Goal: Information Seeking & Learning: Learn about a topic

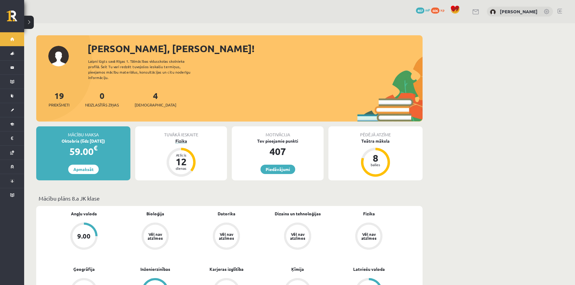
click at [183, 138] on div "Fizika" at bounding box center [181, 141] width 92 height 6
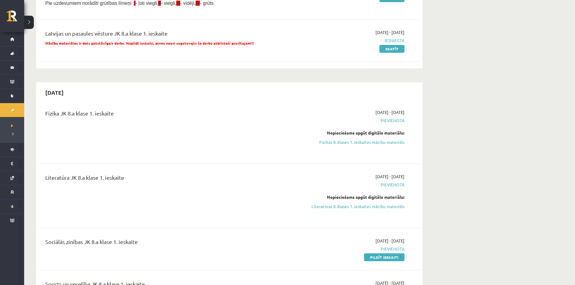
scroll to position [121, 0]
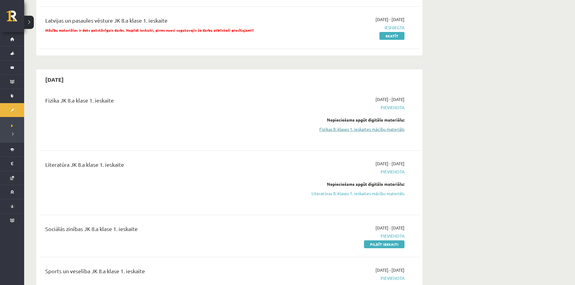
click at [359, 130] on link "Fizikas 8. klases 1. ieskaites mācību materiāls" at bounding box center [348, 129] width 114 height 6
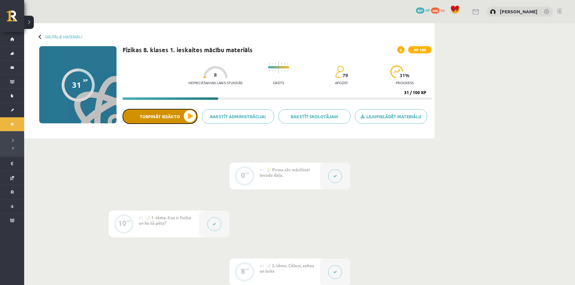
click at [187, 115] on button "Turpināt iesākto" at bounding box center [160, 116] width 75 height 15
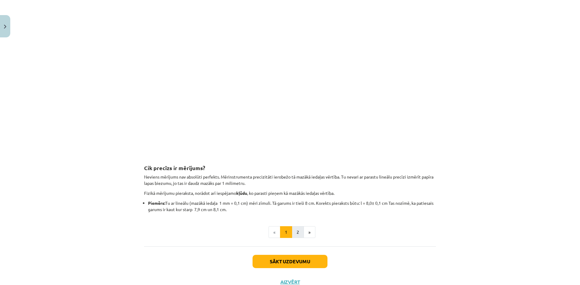
scroll to position [629, 0]
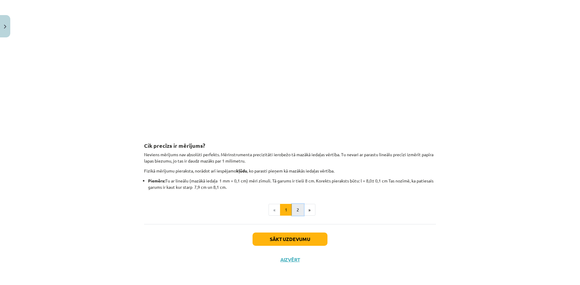
click at [292, 208] on button "2" at bounding box center [298, 210] width 12 height 12
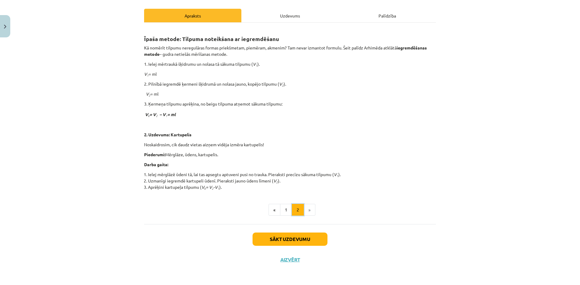
click at [292, 208] on button "2" at bounding box center [298, 210] width 12 height 12
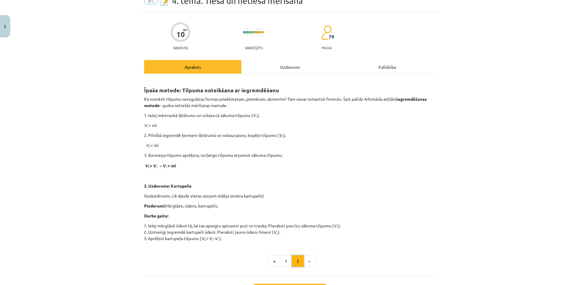
scroll to position [30, 0]
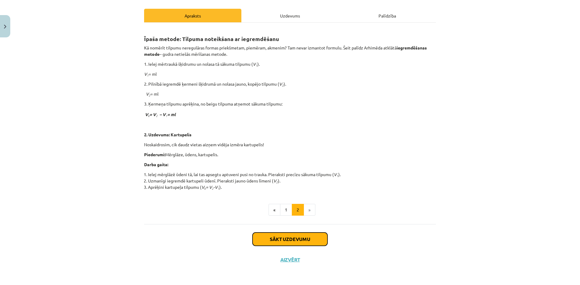
click at [313, 238] on button "Sākt uzdevumu" at bounding box center [289, 239] width 75 height 13
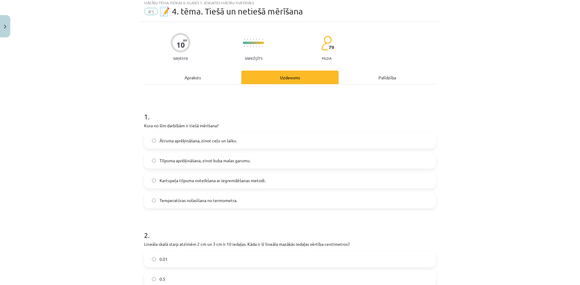
scroll to position [15, 0]
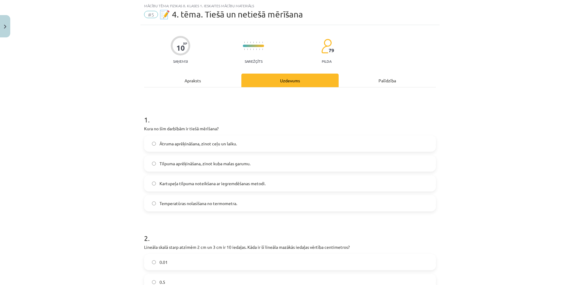
click at [149, 203] on label "Temperatūras nolasīšana no termometra." at bounding box center [290, 203] width 290 height 15
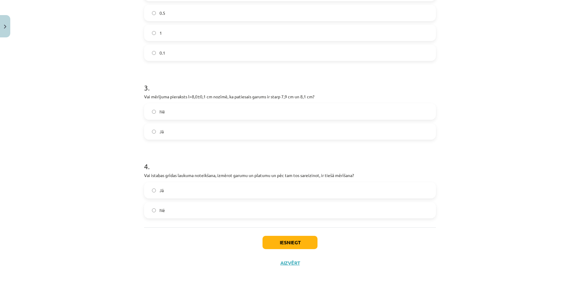
scroll to position [287, 0]
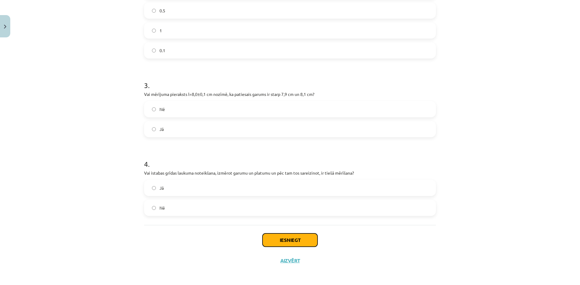
click at [267, 238] on button "Iesniegt" at bounding box center [289, 240] width 55 height 13
click at [271, 242] on button "Iesniegt" at bounding box center [289, 240] width 55 height 13
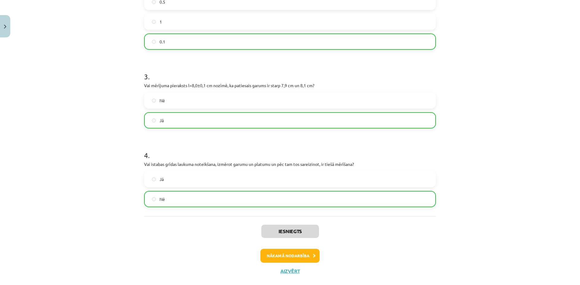
scroll to position [307, 0]
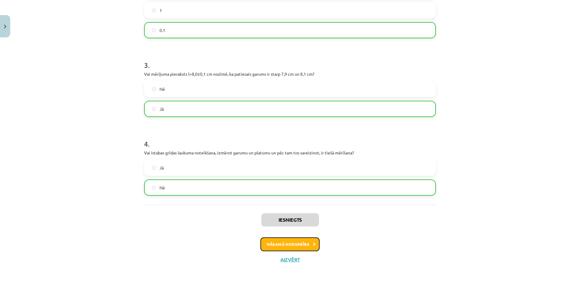
click at [303, 247] on button "Nākamā nodarbība" at bounding box center [289, 245] width 59 height 14
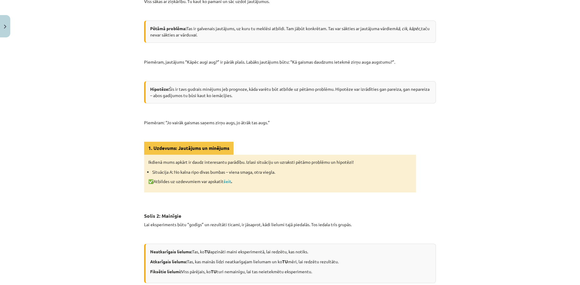
scroll to position [226, 0]
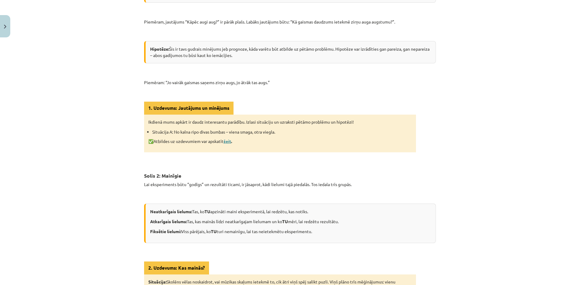
click at [227, 142] on link "šeit" at bounding box center [227, 141] width 8 height 5
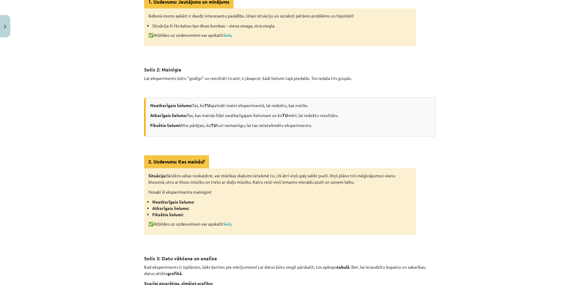
scroll to position [347, 0]
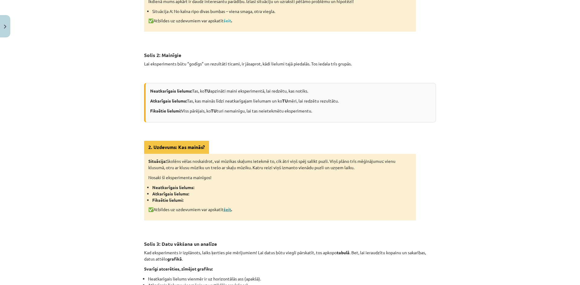
click at [228, 207] on link "šeit" at bounding box center [227, 209] width 8 height 5
click at [50, 185] on div "Mācību tēma: Fizikas 8. klases 1. ieskaites mācību materiāls #6 📝 5. tēma. Kā f…" at bounding box center [290, 142] width 580 height 285
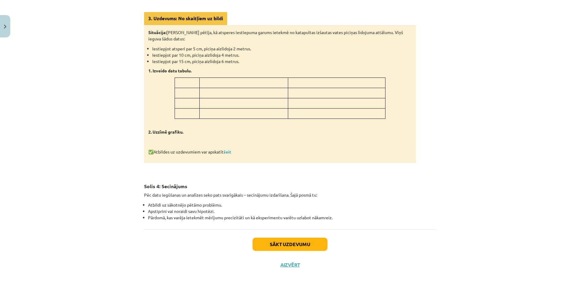
scroll to position [643, 0]
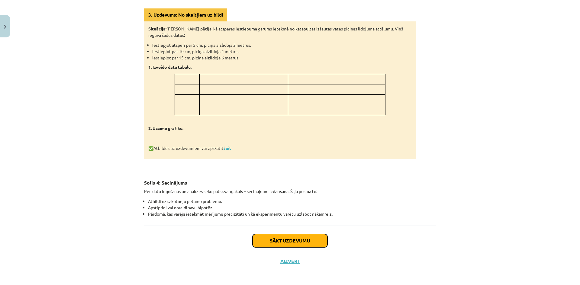
click at [308, 242] on button "Sākt uzdevumu" at bounding box center [289, 240] width 75 height 13
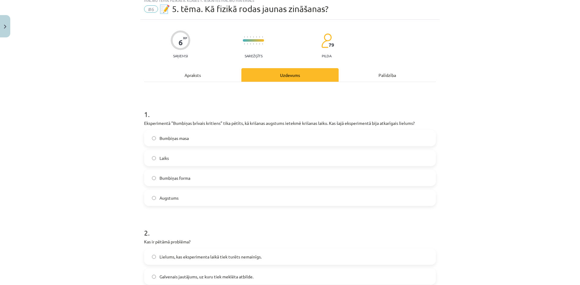
scroll to position [15, 0]
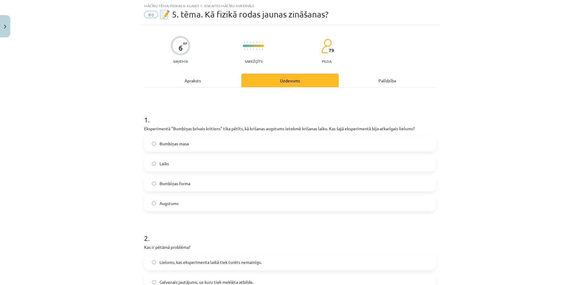
click at [159, 168] on label "Laiks" at bounding box center [290, 163] width 290 height 15
click at [137, 175] on div "Mācību tēma: Fizikas 8. klases 1. ieskaites mācību materiāls #6 📝 5. tēma. Kā f…" at bounding box center [290, 142] width 580 height 285
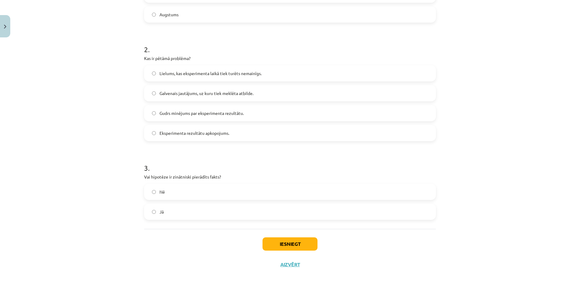
scroll to position [209, 0]
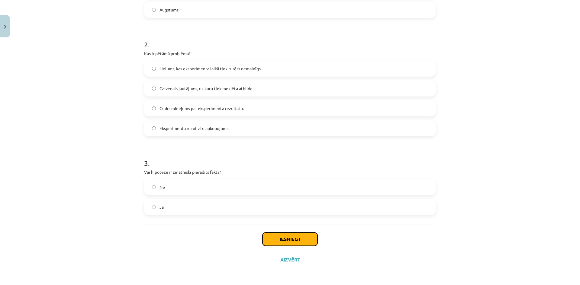
drag, startPoint x: 290, startPoint y: 236, endPoint x: 290, endPoint y: 232, distance: 4.0
click at [291, 236] on button "Iesniegt" at bounding box center [289, 239] width 55 height 13
click at [283, 237] on button "Iesniegt" at bounding box center [289, 239] width 55 height 13
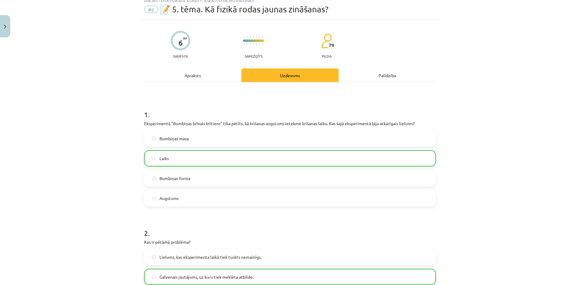
scroll to position [0, 0]
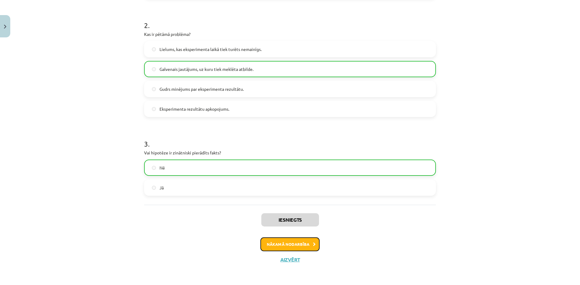
click at [311, 238] on button "Nākamā nodarbība" at bounding box center [289, 245] width 59 height 14
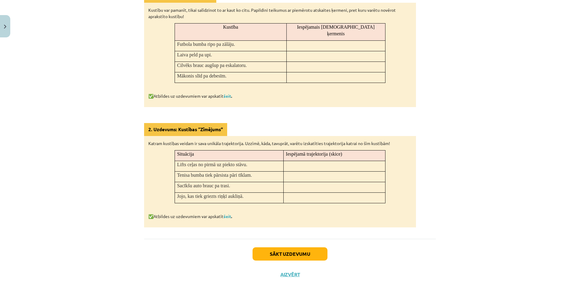
scroll to position [297, 0]
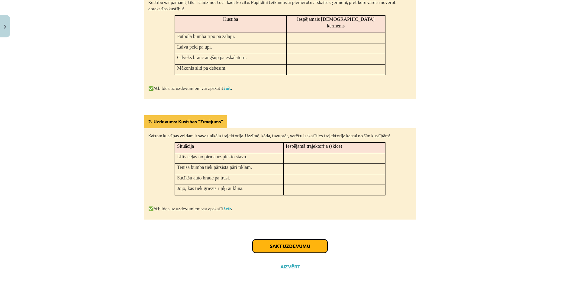
click at [298, 240] on button "Sākt uzdevumu" at bounding box center [289, 246] width 75 height 13
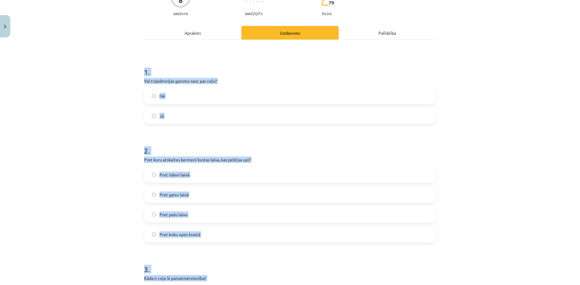
scroll to position [75, 0]
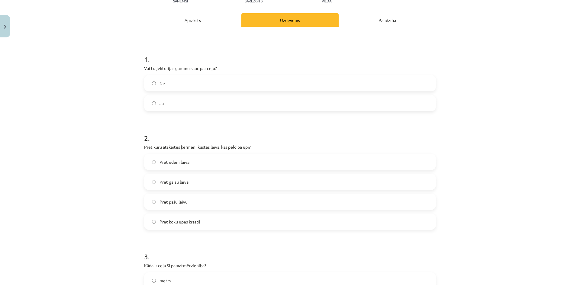
click at [159, 226] on label "Pret koku upes krastā" at bounding box center [290, 221] width 290 height 15
click at [122, 222] on div "Mācību tēma: Fizikas 8. klases 1. ieskaites mācību materiāls #7 📝 6. tēma. Kust…" at bounding box center [290, 142] width 580 height 285
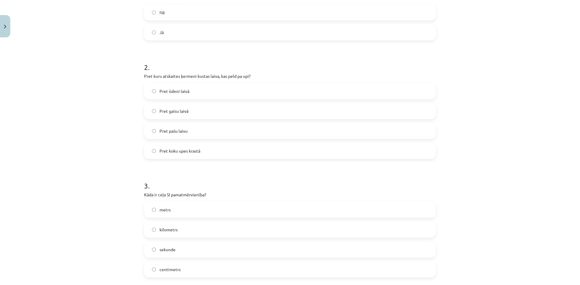
scroll to position [166, 0]
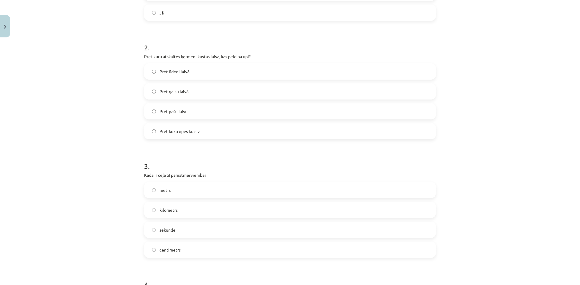
click at [155, 190] on label "metrs" at bounding box center [290, 190] width 290 height 15
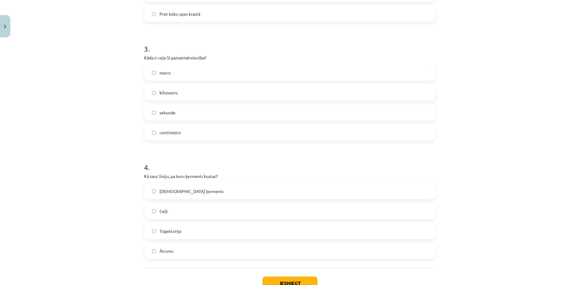
scroll to position [287, 0]
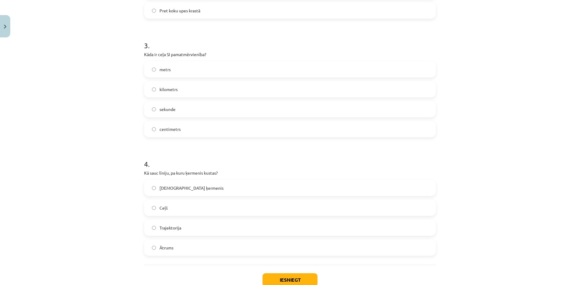
click at [147, 229] on label "Trajektorija" at bounding box center [290, 227] width 290 height 15
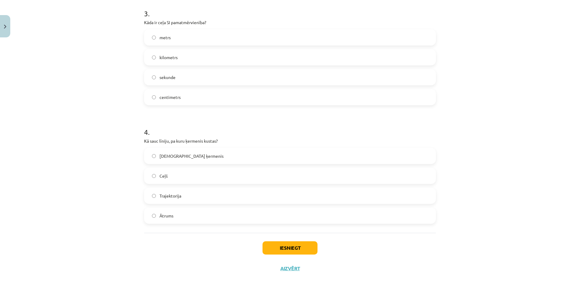
scroll to position [328, 0]
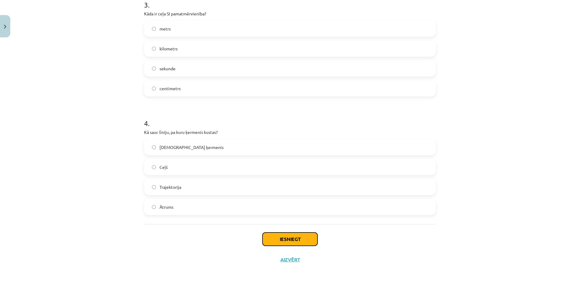
click at [295, 244] on button "Iesniegt" at bounding box center [289, 239] width 55 height 13
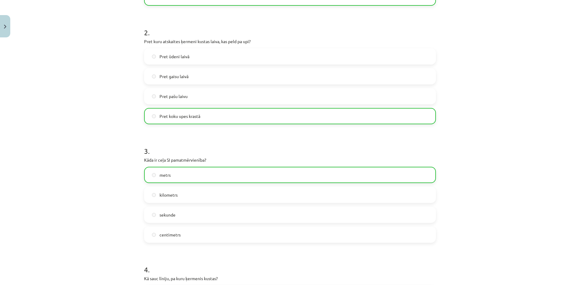
scroll to position [347, 0]
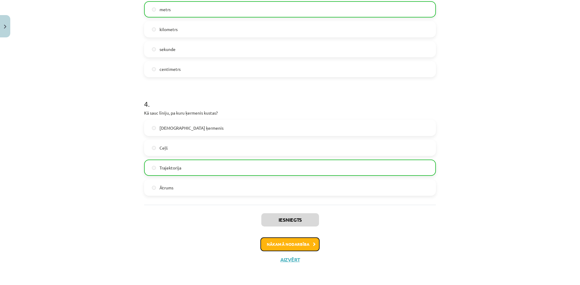
click at [276, 251] on button "Nākamā nodarbība" at bounding box center [289, 245] width 59 height 14
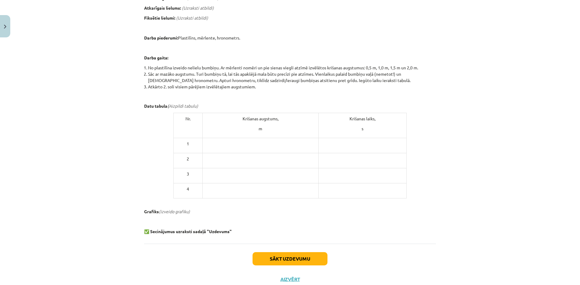
scroll to position [249, 0]
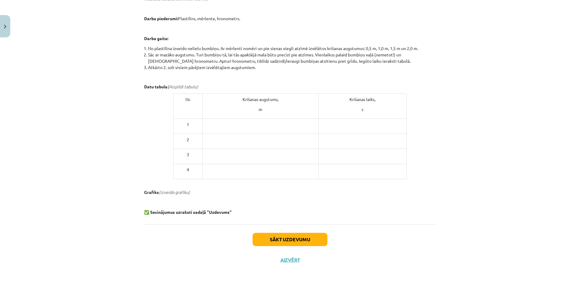
click at [184, 193] on em "(izveido grafiku)" at bounding box center [174, 192] width 31 height 5
click at [168, 192] on em "(izveido grafiku)" at bounding box center [174, 192] width 31 height 5
click at [213, 193] on p "Grafiks (izveido grafiku)" at bounding box center [290, 192] width 292 height 6
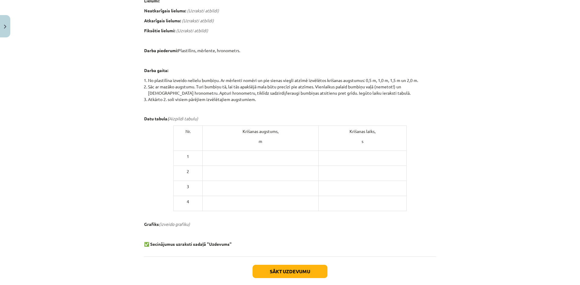
scroll to position [219, 0]
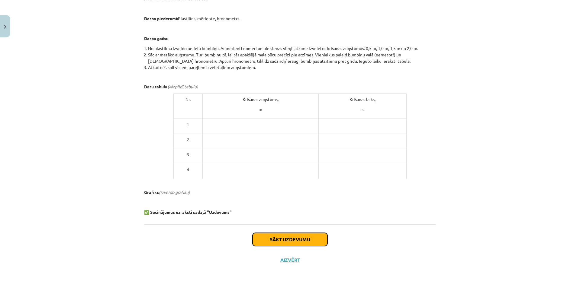
click at [281, 240] on button "Sākt uzdevumu" at bounding box center [289, 239] width 75 height 13
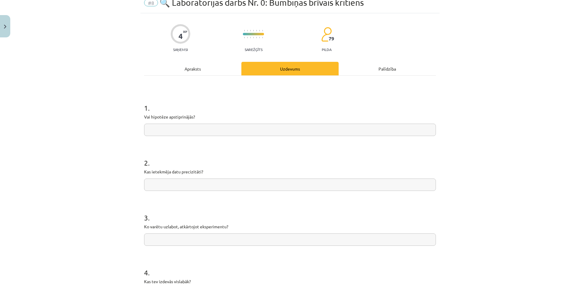
scroll to position [15, 0]
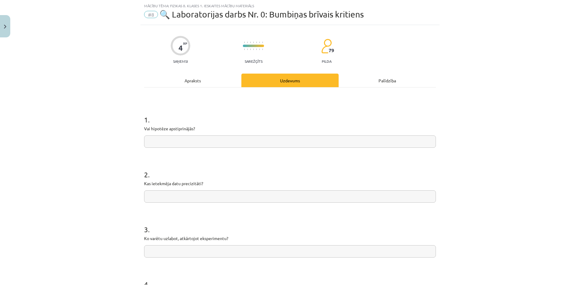
click at [416, 143] on input "text" at bounding box center [290, 142] width 292 height 12
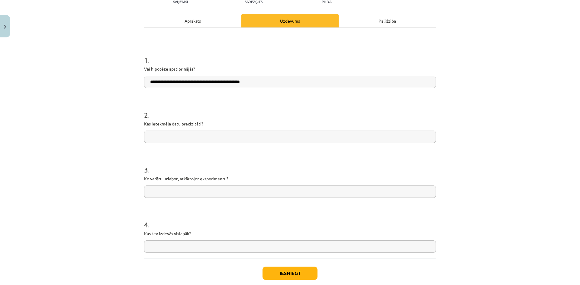
scroll to position [75, 0]
type input "**********"
click at [369, 134] on input "text" at bounding box center [290, 136] width 292 height 12
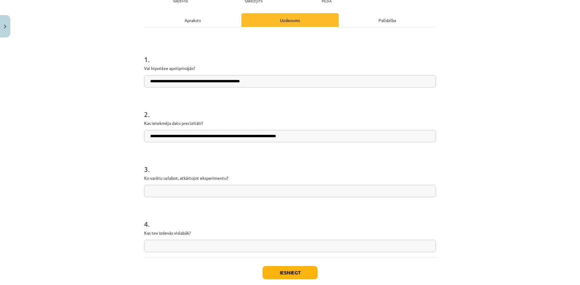
type input "**********"
click at [292, 190] on input "text" at bounding box center [290, 191] width 292 height 12
type input "*"
type input "**********"
click at [359, 249] on input "text" at bounding box center [290, 246] width 292 height 12
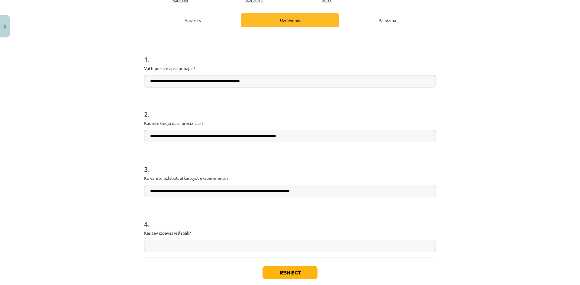
click at [359, 249] on input "text" at bounding box center [290, 246] width 292 height 12
type input "**********"
click at [309, 270] on button "Iesniegt" at bounding box center [289, 272] width 55 height 13
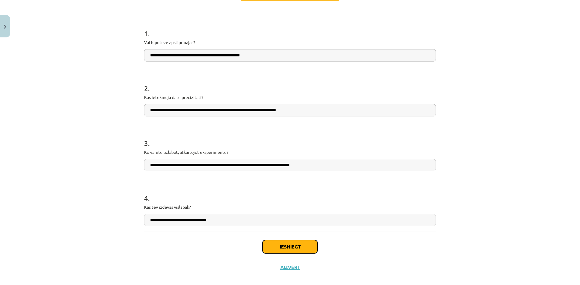
scroll to position [109, 0]
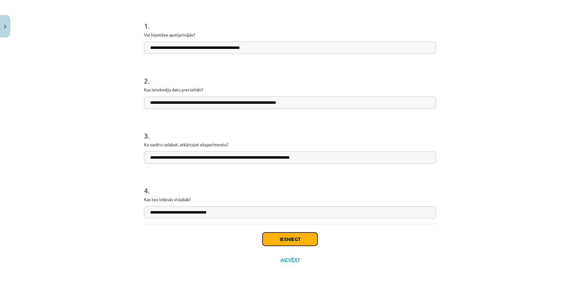
click at [300, 239] on button "Iesniegt" at bounding box center [289, 239] width 55 height 13
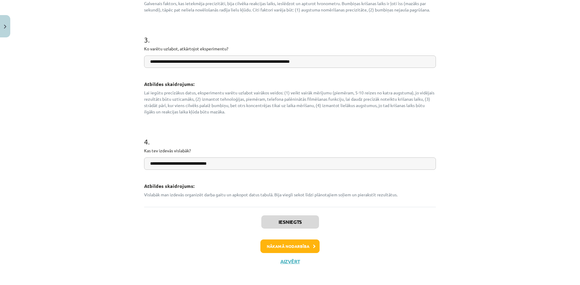
scroll to position [269, 0]
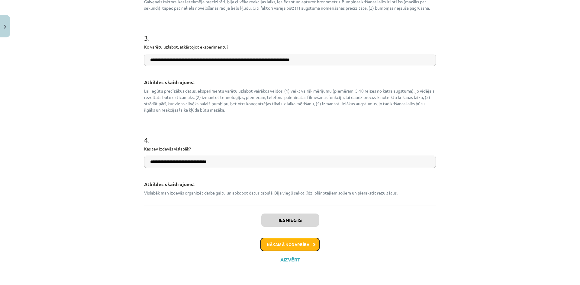
click at [288, 242] on button "Nākamā nodarbība" at bounding box center [289, 245] width 59 height 14
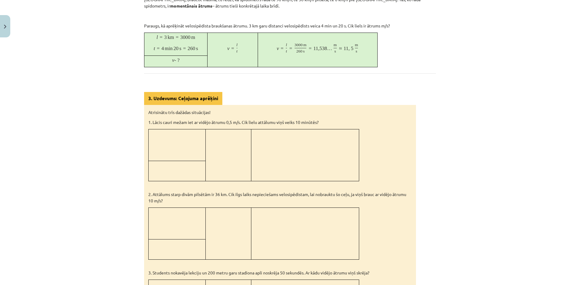
click at [288, 242] on td at bounding box center [305, 234] width 108 height 52
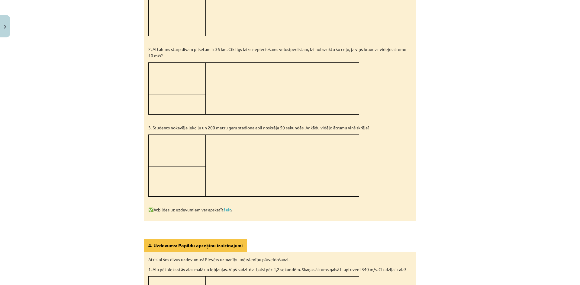
scroll to position [423, 0]
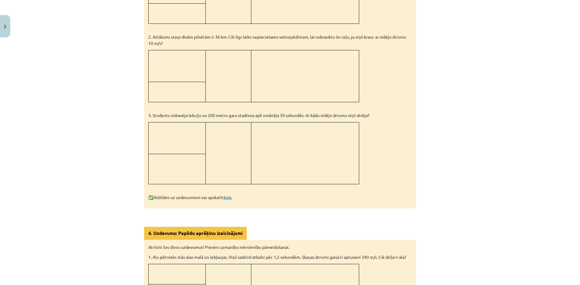
click at [231, 195] on link "šeit" at bounding box center [227, 197] width 8 height 5
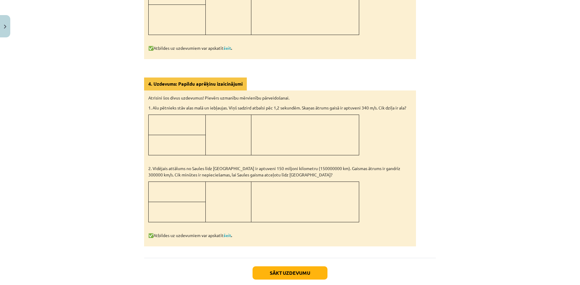
scroll to position [574, 0]
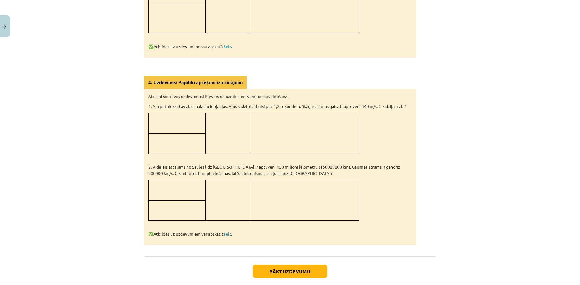
click at [225, 232] on link "šeit" at bounding box center [227, 233] width 8 height 5
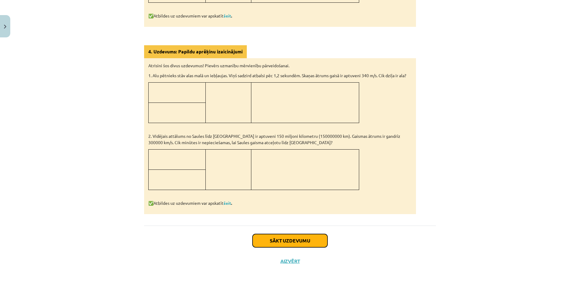
click at [292, 235] on button "Sākt uzdevumu" at bounding box center [289, 240] width 75 height 13
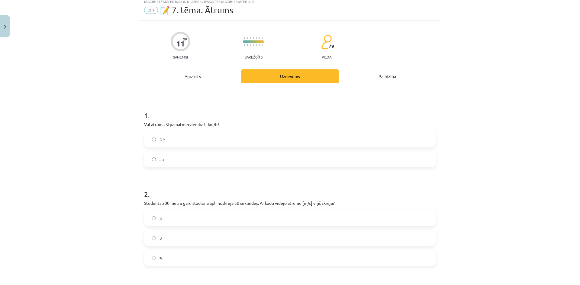
scroll to position [15, 0]
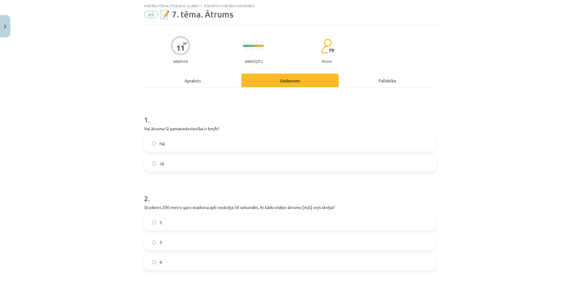
click at [150, 161] on label "Jā" at bounding box center [290, 163] width 290 height 15
click at [146, 169] on label "Jā" at bounding box center [290, 163] width 290 height 15
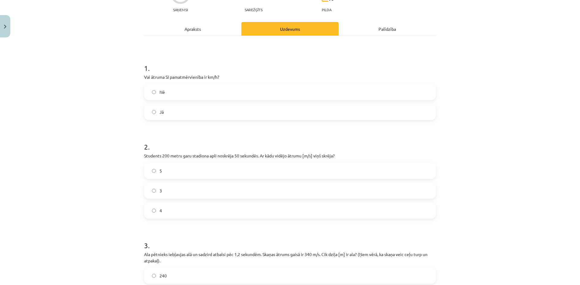
scroll to position [75, 0]
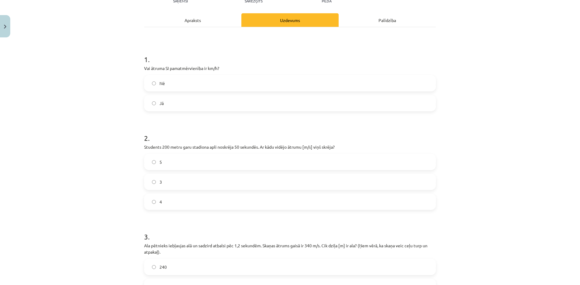
click at [151, 205] on label "4" at bounding box center [290, 201] width 290 height 15
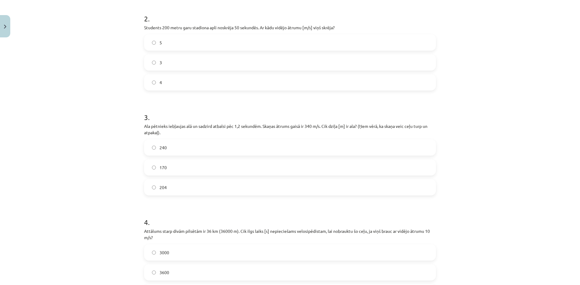
scroll to position [196, 0]
click at [152, 151] on label "240" at bounding box center [290, 146] width 290 height 15
click at [148, 186] on label "204" at bounding box center [290, 186] width 290 height 15
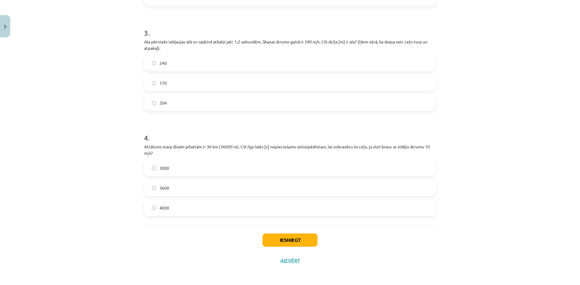
scroll to position [281, 0]
click at [281, 241] on button "Iesniegt" at bounding box center [289, 239] width 55 height 13
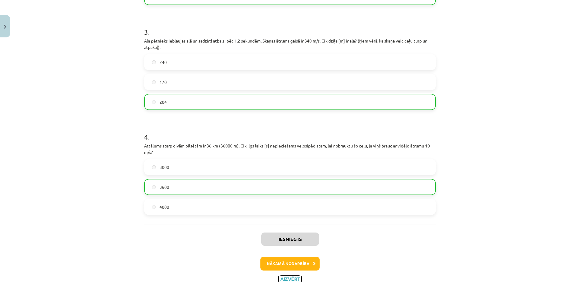
click at [287, 279] on button "Aizvērt" at bounding box center [289, 279] width 23 height 6
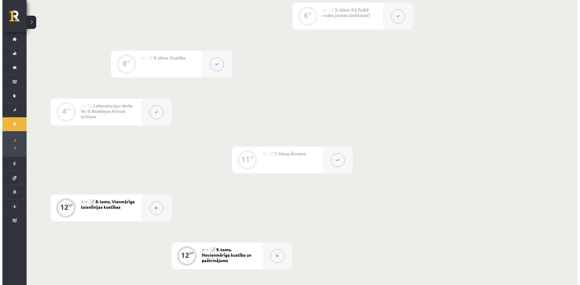
scroll to position [423, 0]
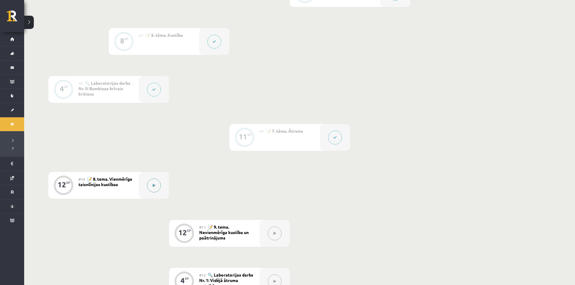
click at [153, 183] on button at bounding box center [154, 186] width 14 height 14
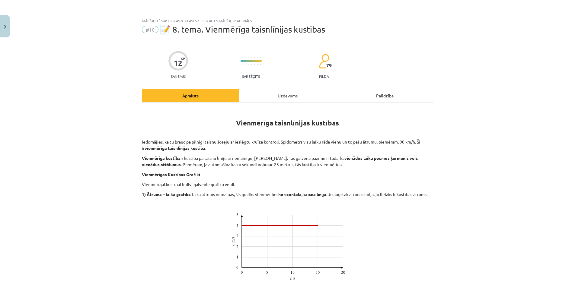
click at [153, 183] on div "Mācību tēma: Fizikas 8. klases 1. ieskaites mācību materiāls #10 📝 8. tema. Vie…" at bounding box center [287, 142] width 575 height 285
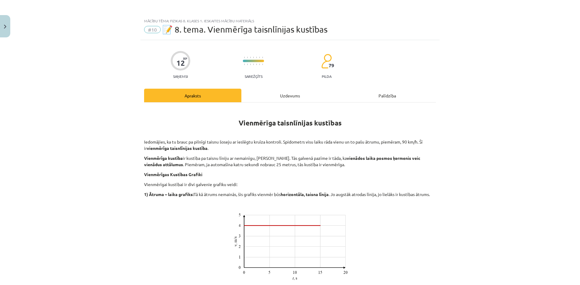
click at [473, 134] on div "Mācību tēma: Fizikas 8. klases 1. ieskaites mācību materiāls #10 📝 8. tema. Vie…" at bounding box center [290, 142] width 580 height 285
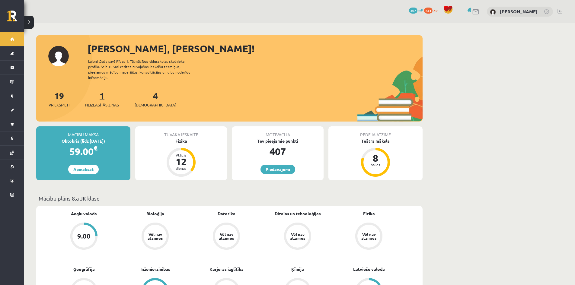
click at [106, 102] on span "Neizlasītās ziņas" at bounding box center [102, 105] width 34 height 6
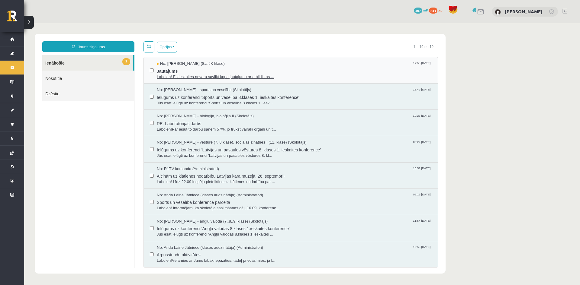
click at [217, 78] on span "Labdien! Es ieskaites nevaru savilkt kopa jautajumu ar atbildi kas ..." at bounding box center [294, 77] width 275 height 6
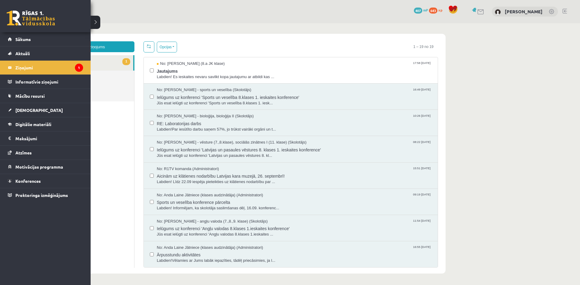
click at [18, 18] on link at bounding box center [31, 18] width 48 height 15
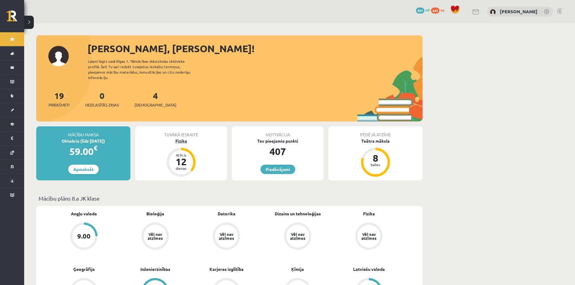
click at [177, 138] on div "Fizika" at bounding box center [181, 141] width 92 height 6
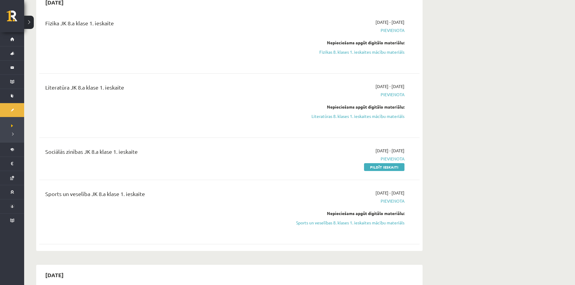
scroll to position [211, 0]
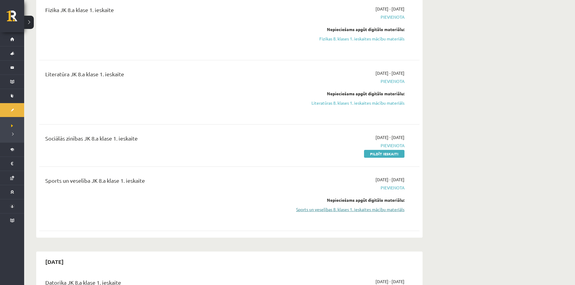
click at [366, 208] on link "Sports un veselības 8. klases 1. ieskaites mācību materiāls" at bounding box center [348, 210] width 114 height 6
click at [310, 30] on div "Nepieciešams apgūt digitālo materiālu:" at bounding box center [348, 29] width 114 height 6
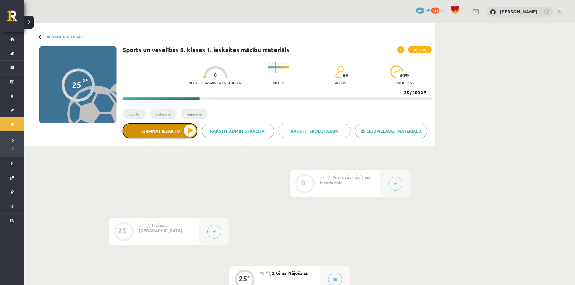
click at [193, 131] on button "Turpināt iesākto" at bounding box center [160, 130] width 75 height 15
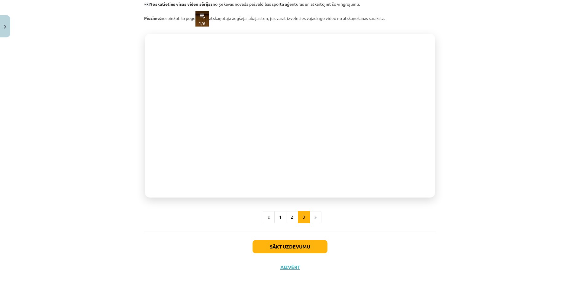
scroll to position [115, 0]
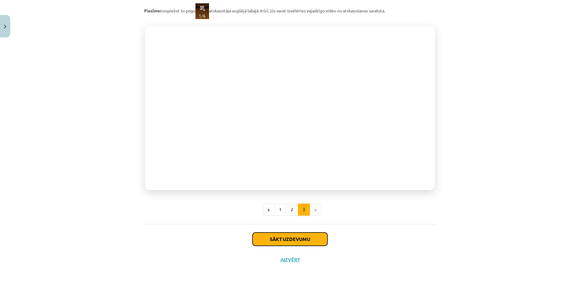
click at [290, 238] on button "Sākt uzdevumu" at bounding box center [289, 239] width 75 height 13
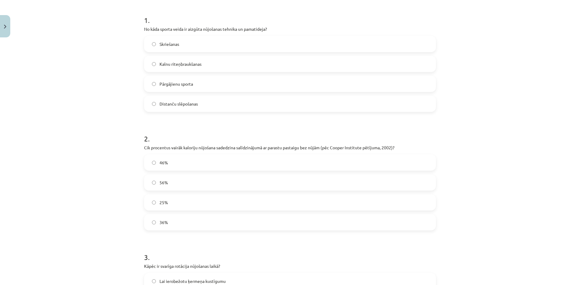
click at [290, 238] on form "1 . No kāda sporta veida ir aizgūta nūjošanas tehnika un pamatideja? Skriešanas…" at bounding box center [290, 246] width 292 height 483
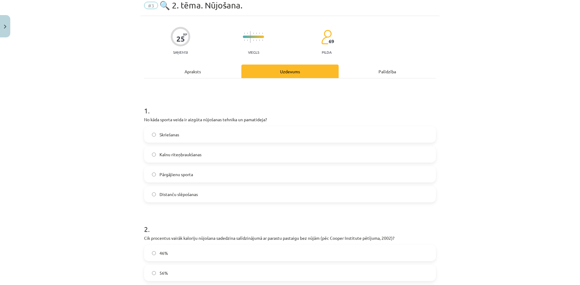
scroll to position [15, 0]
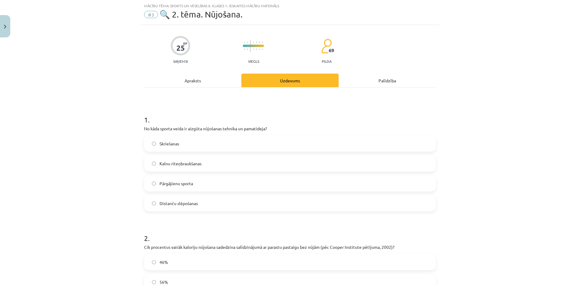
click at [149, 185] on label "Pārgājienu sporta" at bounding box center [290, 183] width 290 height 15
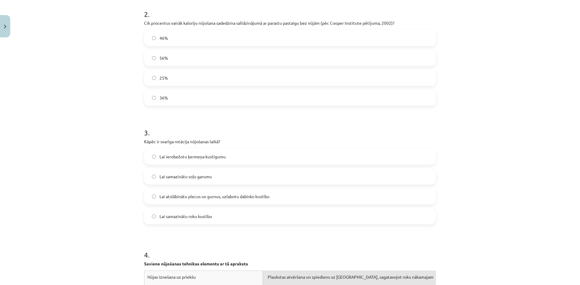
scroll to position [257, 0]
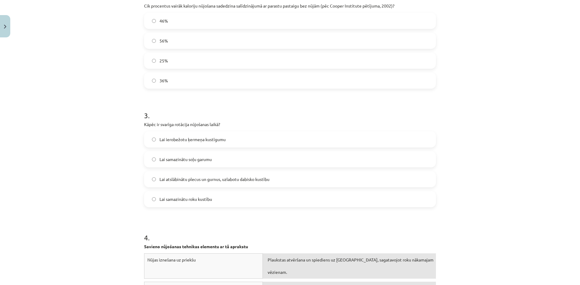
click at [149, 181] on label "Lai atslābinātu plecus un gurnus, uzlabotu dabisko kustību" at bounding box center [290, 179] width 290 height 15
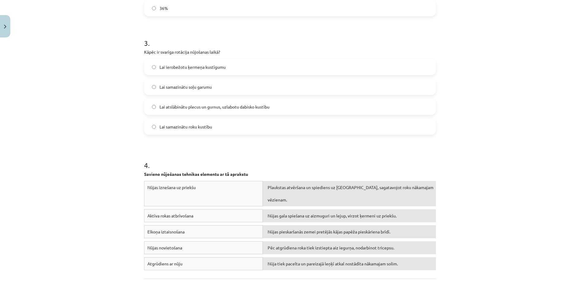
scroll to position [347, 0]
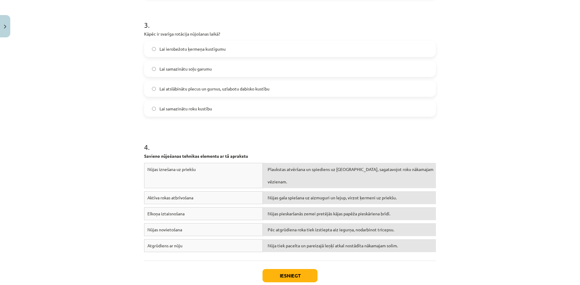
click at [309, 195] on span "Nūjas gala spiešana uz aizmuguri un lejup, virzot ķermeni uz priekšu." at bounding box center [332, 197] width 129 height 5
click at [322, 211] on span "Nūjas pieskaršanās zemei pretējās kājas papēža pieskāriena brīdī." at bounding box center [329, 213] width 123 height 5
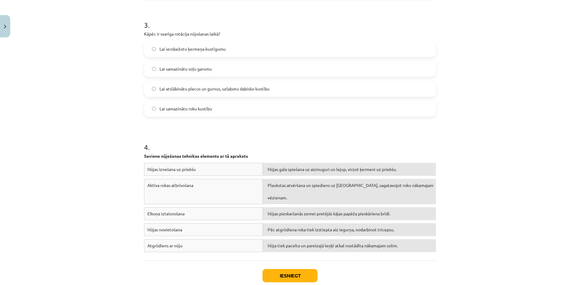
click at [321, 207] on div "Nūjas pieskaršanās zemei pretējās kājas papēža pieskāriena brīdī." at bounding box center [349, 213] width 173 height 13
drag, startPoint x: 320, startPoint y: 204, endPoint x: 320, endPoint y: 181, distance: 22.6
click at [319, 180] on div "Nūjas iznešana uz priekšu Nūjas gala spiešana uz aizmuguri un lejup, virzot ķer…" at bounding box center [290, 209] width 292 height 92
click at [321, 243] on span "Nūja tiek pacelta un pareizajā leņķī atkal nostādīta nākamajam solim." at bounding box center [333, 245] width 130 height 5
drag, startPoint x: 321, startPoint y: 233, endPoint x: 322, endPoint y: 177, distance: 56.2
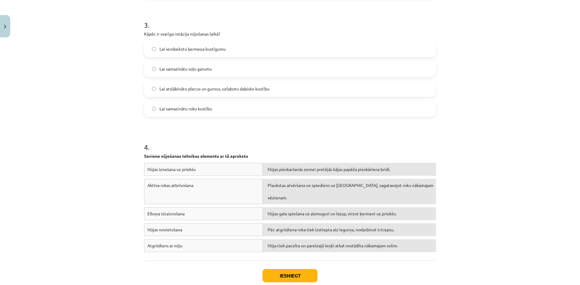
click at [321, 176] on div "Nūjas iznešana uz priekšu Nūjas pieskaršanās zemei pretējās kājas papēža pieskā…" at bounding box center [290, 209] width 292 height 92
click at [311, 227] on span "Pēc atgrūdiena roka tiek izstiepta aiz iegurņa, nodarbinot tricepsu." at bounding box center [331, 229] width 127 height 5
drag, startPoint x: 311, startPoint y: 219, endPoint x: 313, endPoint y: 202, distance: 17.1
click at [313, 202] on div "Nūjas iznešana uz priekšu Nūja tiek pacelta un pareizajā leņķī atkal nostādīta …" at bounding box center [290, 209] width 292 height 92
click at [317, 227] on span "Pēc atgrūdiena roka tiek izstiepta aiz iegurņa, nodarbinot tricepsu." at bounding box center [331, 229] width 127 height 5
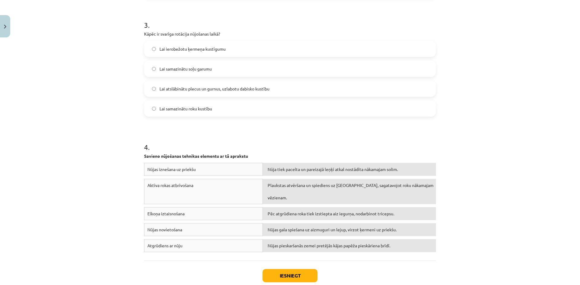
click at [317, 243] on span "Nūjas pieskaršanās zemei pretējās kājas papēža pieskāriena brīdī." at bounding box center [329, 245] width 123 height 5
drag, startPoint x: 317, startPoint y: 236, endPoint x: 335, endPoint y: 222, distance: 21.9
click at [326, 216] on div "Nūjas iznešana uz priekšu Nūja tiek pacelta un pareizajā leņķī atkal nostādīta …" at bounding box center [290, 209] width 292 height 92
click at [303, 270] on button "Iesniegt" at bounding box center [289, 275] width 55 height 13
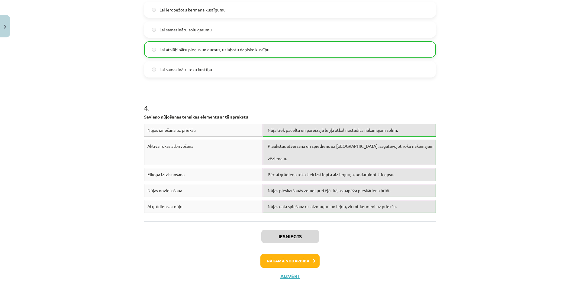
scroll to position [401, 0]
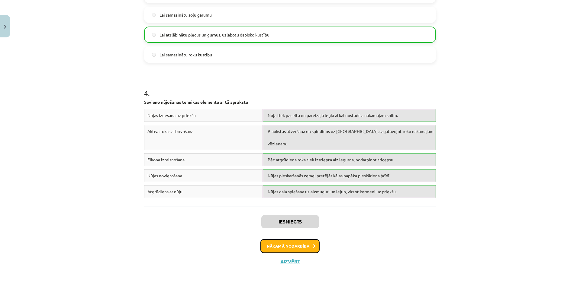
click at [278, 244] on button "Nākamā nodarbība" at bounding box center [289, 246] width 59 height 14
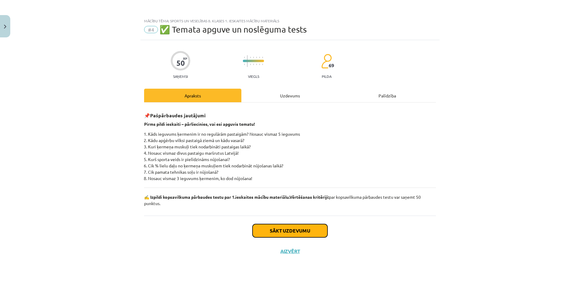
click at [318, 235] on button "Sākt uzdevumu" at bounding box center [289, 230] width 75 height 13
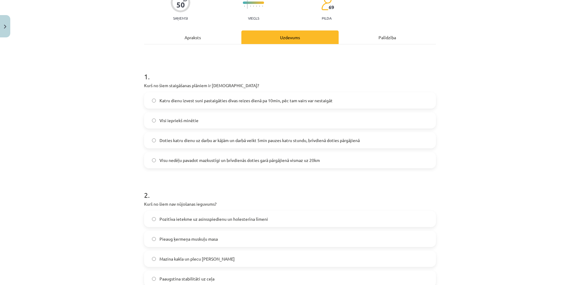
scroll to position [60, 0]
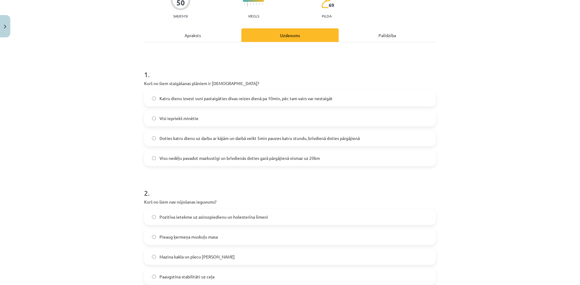
click at [151, 101] on label "Katru dienu izvest suni pastaigāties divas reizes dienā pa 10min, pēc tam vairs…" at bounding box center [290, 98] width 290 height 15
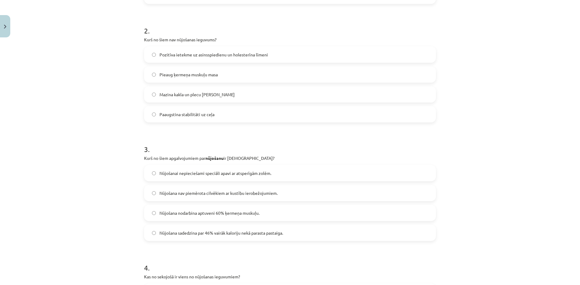
scroll to position [242, 0]
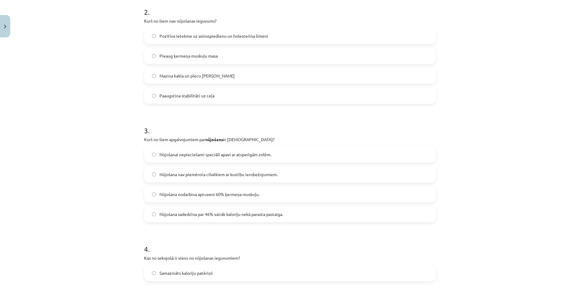
click at [149, 218] on label "Nūjošana sadedzina par 46% vairāk kaloriju nekā parasta pastaiga." at bounding box center [290, 214] width 290 height 15
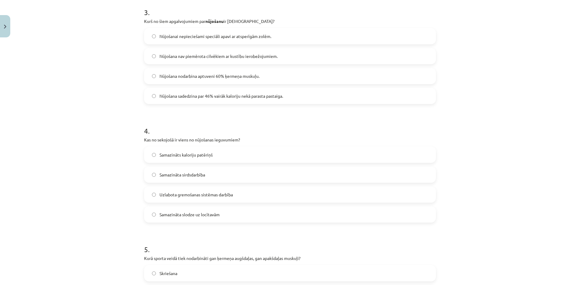
scroll to position [362, 0]
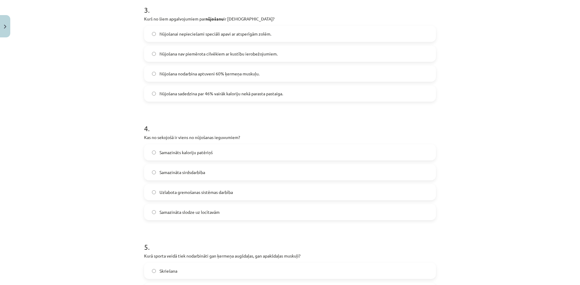
click at [146, 212] on label "Samazināta slodze uz locītavām" at bounding box center [290, 212] width 290 height 15
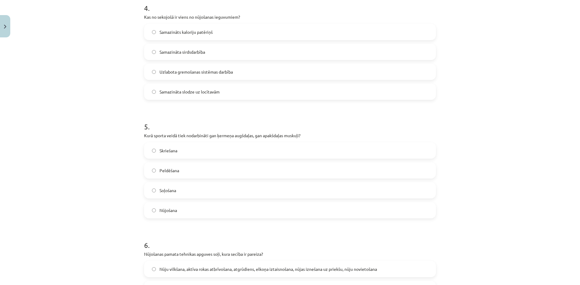
scroll to position [483, 0]
click at [147, 214] on label "Nūjošana" at bounding box center [290, 210] width 290 height 15
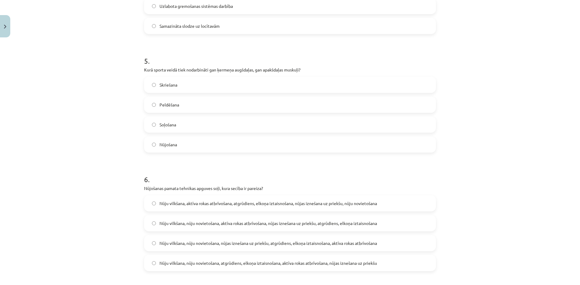
scroll to position [574, 0]
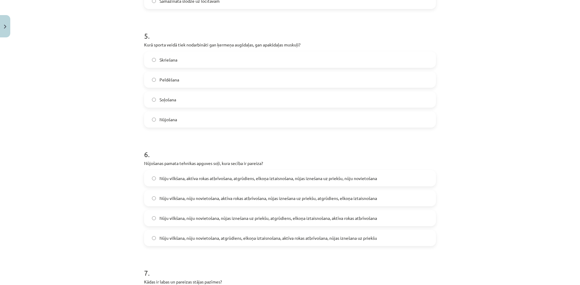
click at [251, 239] on span "Nūju vilkšana, nūju novietošana, atgrūdiens, elkoņa iztaisnošana, aktīva rokas …" at bounding box center [267, 238] width 217 height 6
click at [101, 240] on div "Mācību tēma: Sports un veselības 8. klases 1. ieskaites mācību materiāls #4 ✅ T…" at bounding box center [290, 142] width 580 height 285
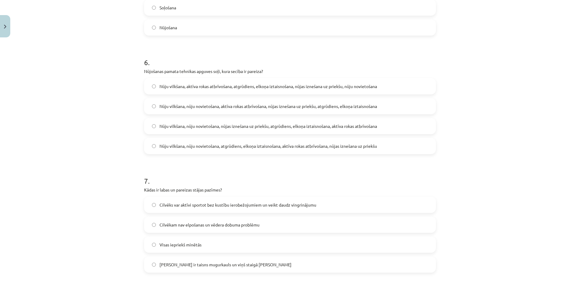
scroll to position [664, 0]
click at [149, 108] on label "Nūju vilkšana, nūju novietošana, aktīva rokas atbrīvošana, nūjas iznešana uz pr…" at bounding box center [290, 107] width 290 height 15
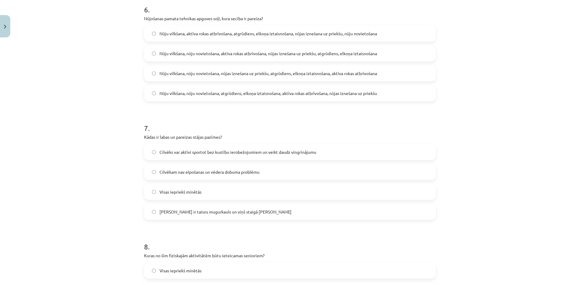
scroll to position [725, 0]
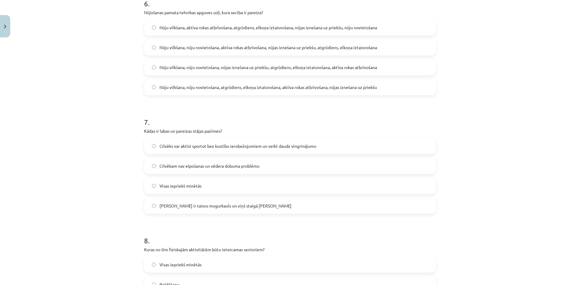
click at [148, 188] on label "Visas iepriekš minētās" at bounding box center [290, 185] width 290 height 15
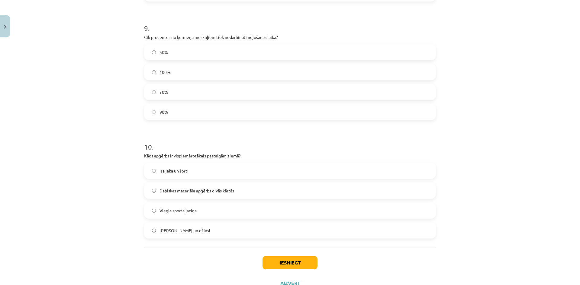
scroll to position [1057, 0]
click at [272, 258] on button "Iesniegt" at bounding box center [289, 261] width 55 height 13
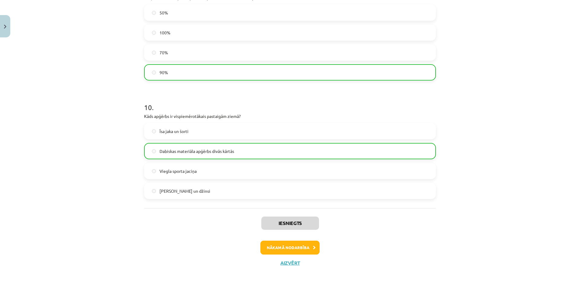
scroll to position [1099, 0]
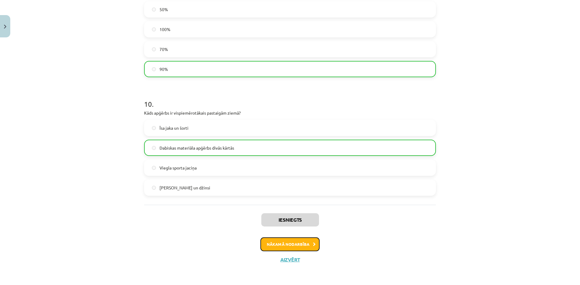
click at [299, 243] on button "Nākamā nodarbība" at bounding box center [289, 245] width 59 height 14
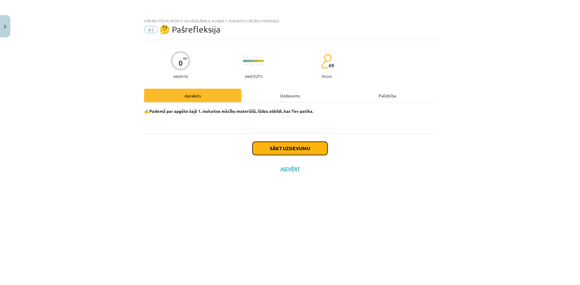
click at [280, 144] on button "Sākt uzdevumu" at bounding box center [289, 148] width 75 height 13
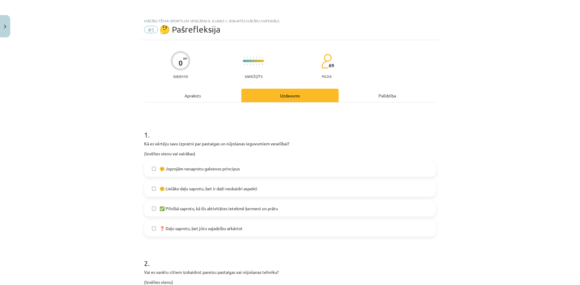
click at [317, 135] on h1 "1 ." at bounding box center [290, 129] width 292 height 19
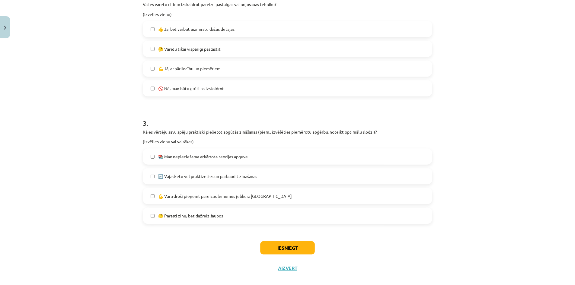
scroll to position [272, 0]
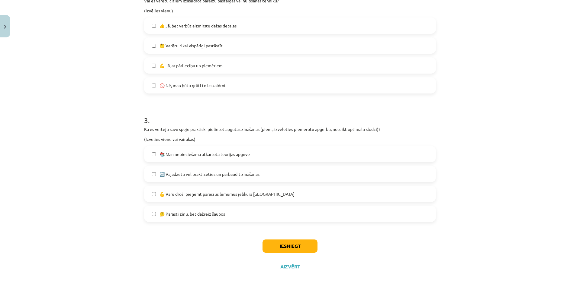
click at [149, 215] on label "🤔 Parasti zinu, bet dažreiz šaubos" at bounding box center [290, 214] width 290 height 15
click at [264, 244] on button "Iesniegt" at bounding box center [289, 246] width 55 height 13
click at [264, 245] on button "Iesniegt" at bounding box center [289, 246] width 55 height 13
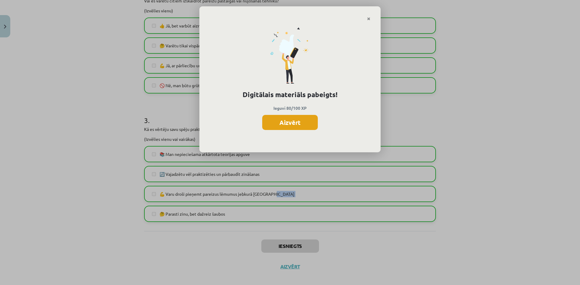
click at [290, 127] on button "Aizvērt" at bounding box center [290, 122] width 56 height 15
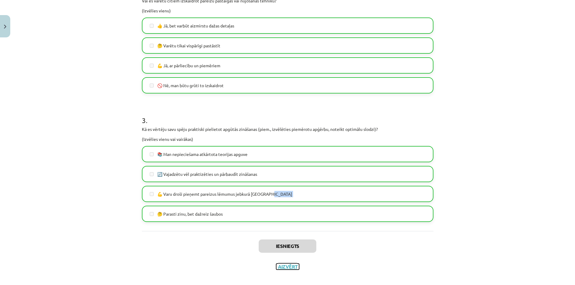
click at [288, 266] on button "Aizvērt" at bounding box center [287, 267] width 23 height 6
click at [288, 266] on div "Iesniegts Aizvērt" at bounding box center [288, 252] width 292 height 42
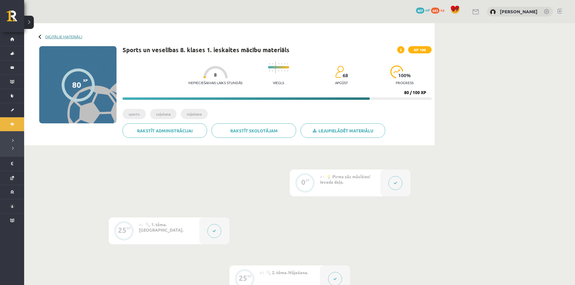
click at [66, 38] on link "Digitālie materiāli" at bounding box center [63, 36] width 37 height 5
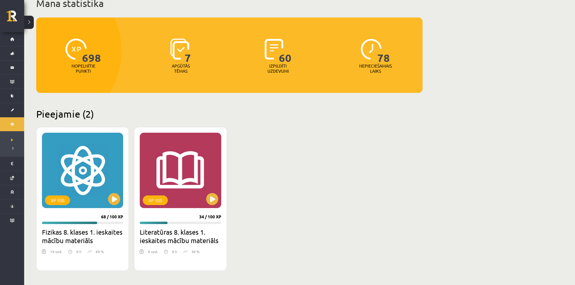
scroll to position [60, 0]
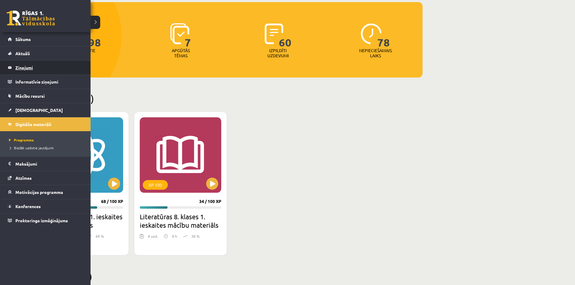
click at [26, 68] on legend "Ziņojumi 0" at bounding box center [49, 68] width 68 height 14
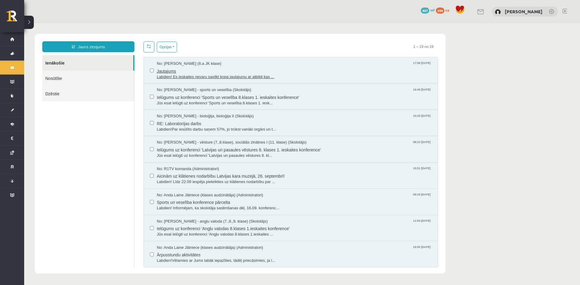
click at [256, 67] on span "Jautajums" at bounding box center [294, 71] width 275 height 8
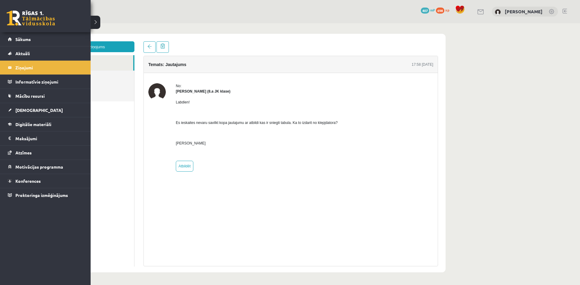
click at [12, 22] on link at bounding box center [31, 18] width 48 height 15
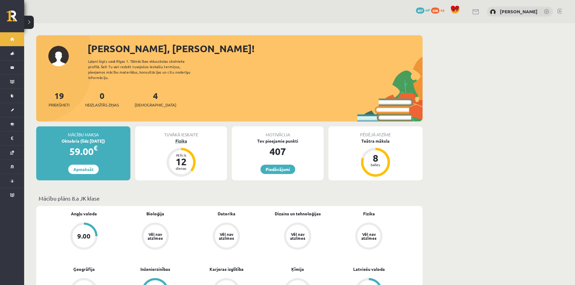
click at [183, 138] on div "Fizika" at bounding box center [181, 141] width 92 height 6
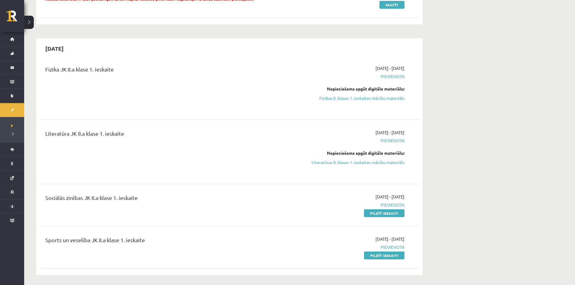
scroll to position [151, 0]
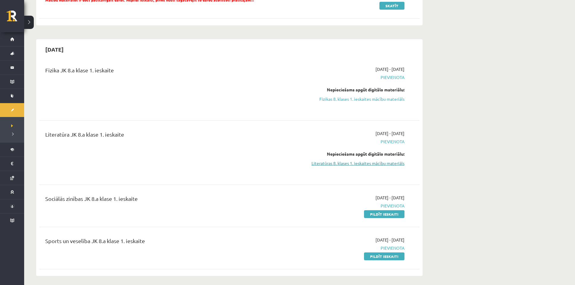
click at [339, 162] on link "Literatūras 8. klases 1. ieskaites mācību materiāls" at bounding box center [348, 163] width 114 height 6
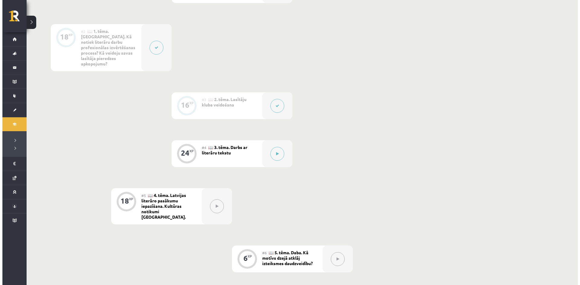
scroll to position [151, 0]
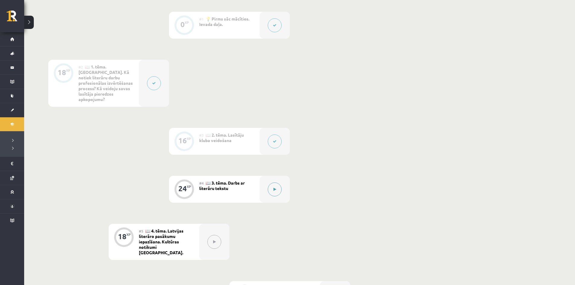
click at [275, 188] on icon at bounding box center [275, 190] width 3 height 4
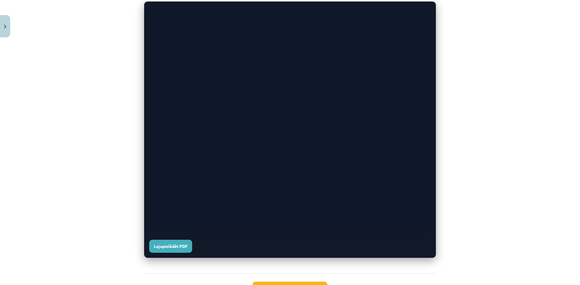
scroll to position [172, 0]
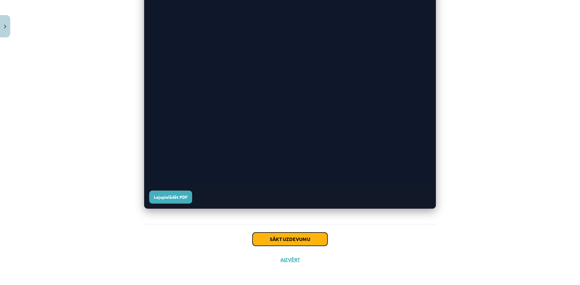
click at [258, 239] on button "Sākt uzdevumu" at bounding box center [289, 239] width 75 height 13
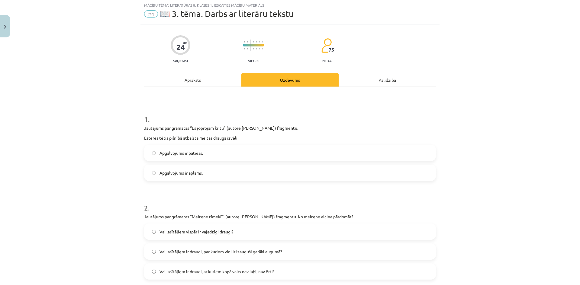
scroll to position [15, 0]
click at [197, 82] on div "Apraksts" at bounding box center [192, 81] width 97 height 14
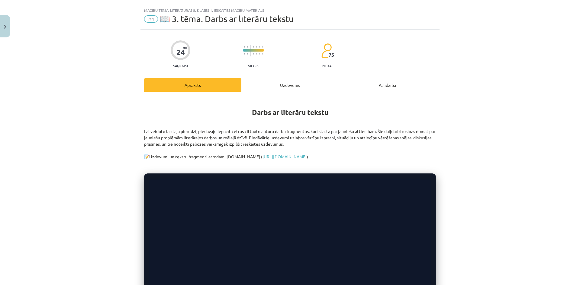
scroll to position [0, 0]
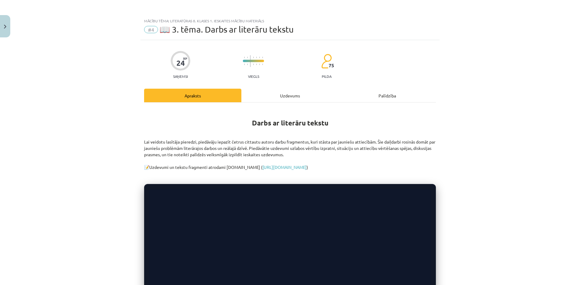
click at [294, 98] on div "Uzdevums" at bounding box center [289, 96] width 97 height 14
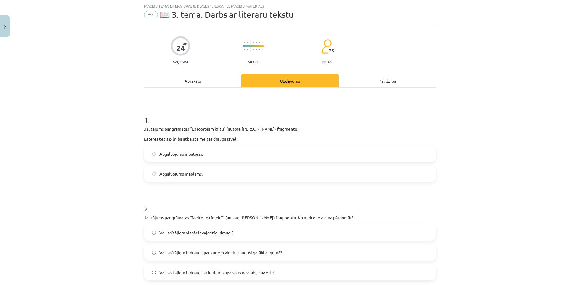
scroll to position [15, 0]
click at [148, 172] on label "Apgalvojums ir aplams." at bounding box center [290, 173] width 290 height 15
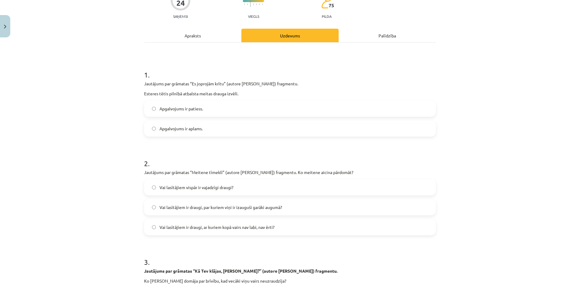
scroll to position [75, 0]
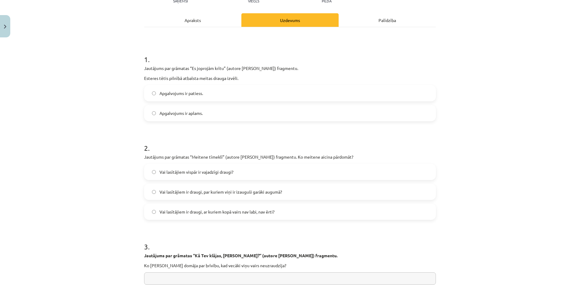
click at [147, 214] on label "Vai lasītājiem ir draugi, ar kuriem kopā vairs nav labi, nav ērti?" at bounding box center [290, 211] width 290 height 15
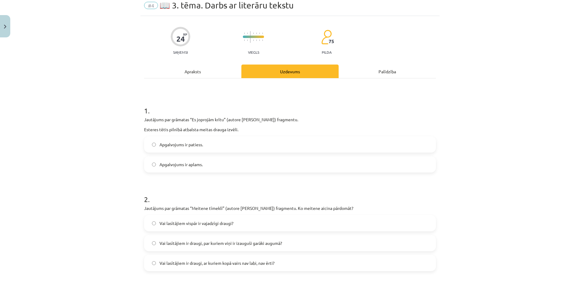
scroll to position [0, 0]
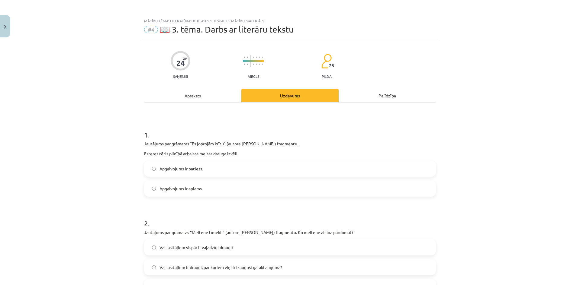
click at [198, 92] on div "Apraksts" at bounding box center [192, 96] width 97 height 14
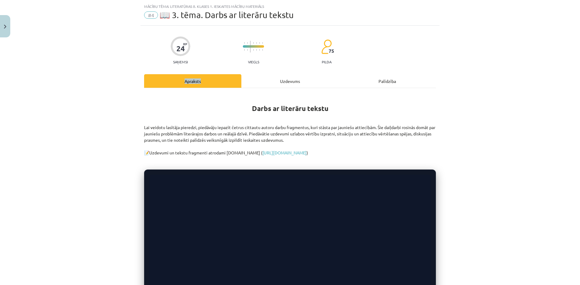
scroll to position [15, 0]
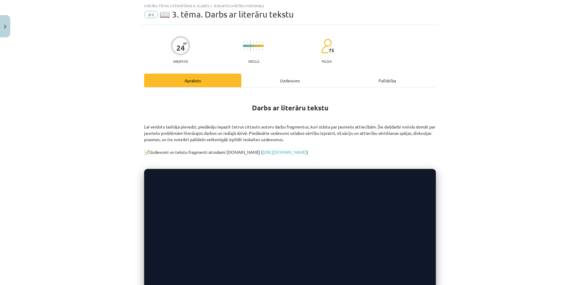
click at [104, 165] on div "Mācību tēma: Literatūras 8. klases 1. ieskaites mācību materiāls #4 📖 3. tēma. …" at bounding box center [290, 142] width 580 height 285
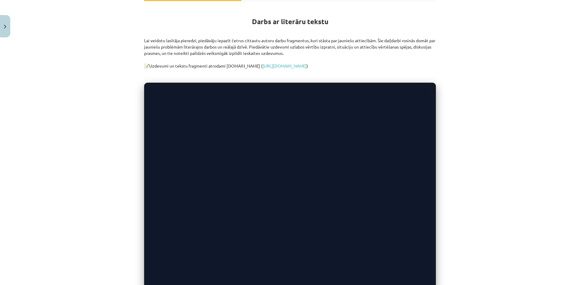
scroll to position [106, 0]
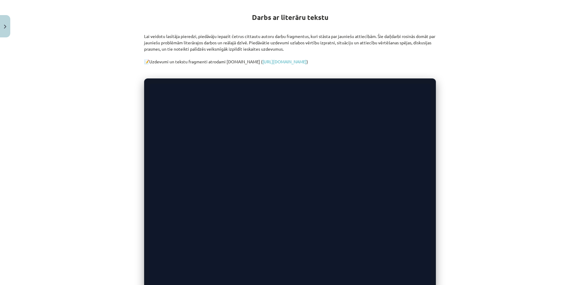
click at [91, 172] on div "Mācību tēma: Literatūras 8. klases 1. ieskaites mācību materiāls #4 📖 3. tēma. …" at bounding box center [290, 142] width 580 height 285
click at [105, 178] on div "Mācību tēma: Literatūras 8. klases 1. ieskaites mācību materiāls #4 📖 3. tēma. …" at bounding box center [290, 142] width 580 height 285
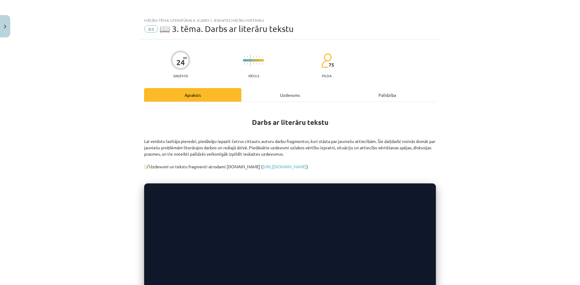
scroll to position [0, 0]
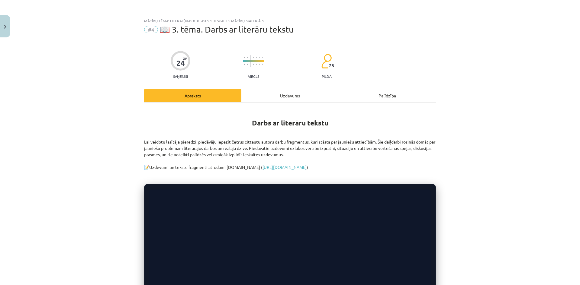
click at [297, 94] on div "Uzdevums" at bounding box center [289, 96] width 97 height 14
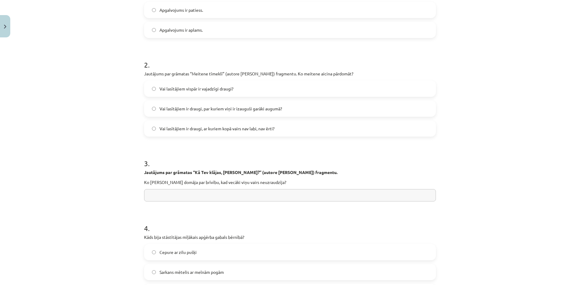
scroll to position [166, 0]
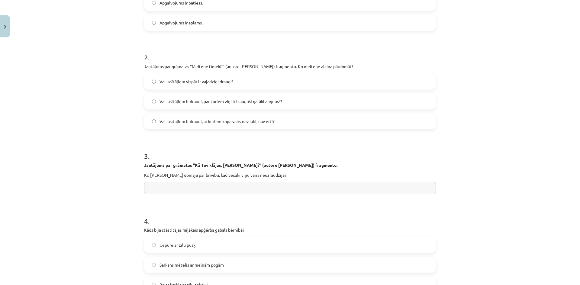
click at [182, 188] on input "text" at bounding box center [290, 188] width 292 height 12
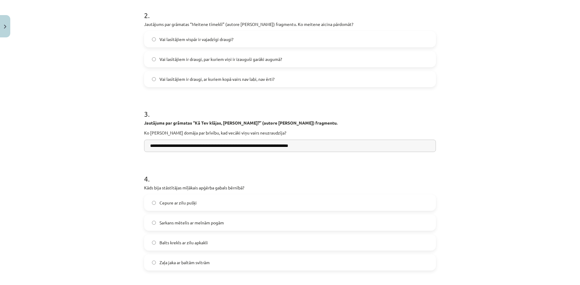
scroll to position [226, 0]
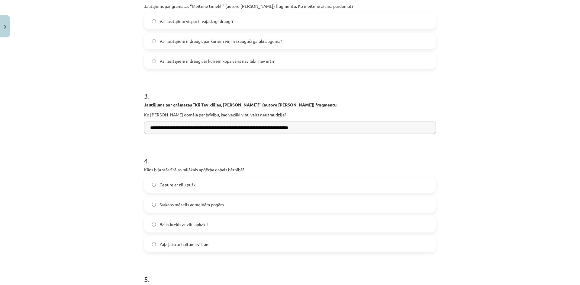
type input "**********"
click at [149, 209] on label "Sarkans mētelis ar melnām pogām" at bounding box center [290, 204] width 290 height 15
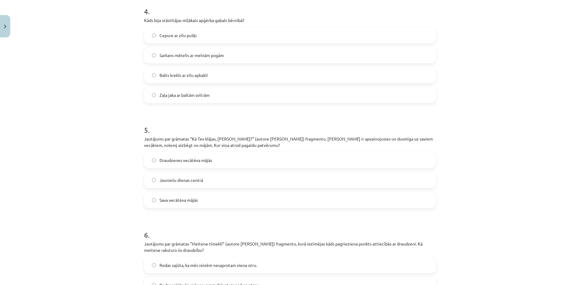
scroll to position [377, 0]
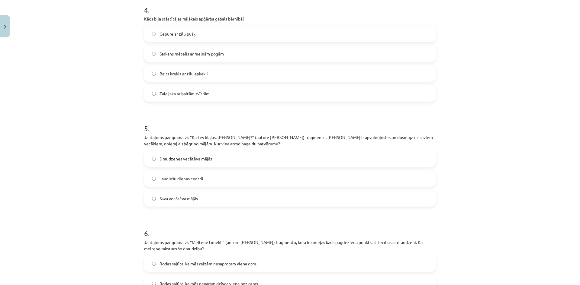
click at [148, 161] on label "Draudzenes vecātēva mājās" at bounding box center [290, 158] width 290 height 15
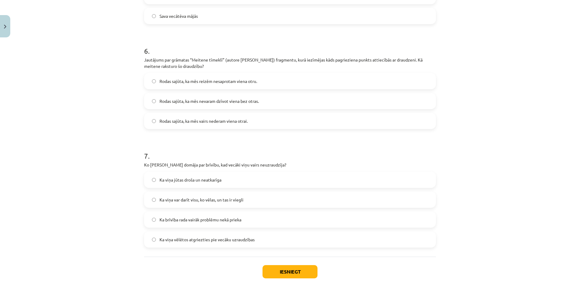
scroll to position [559, 0]
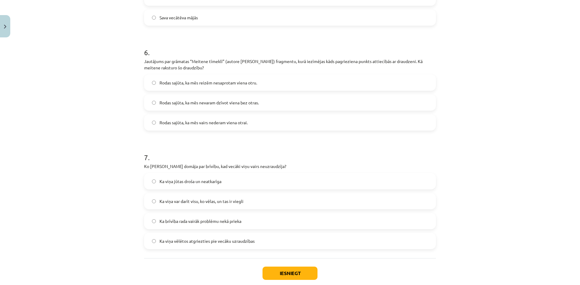
click at [152, 204] on label "Ka viņa var darīt visu, ko vēlas, un tas ir viegli" at bounding box center [290, 201] width 290 height 15
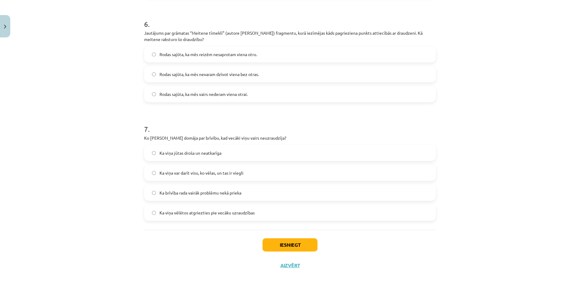
scroll to position [593, 0]
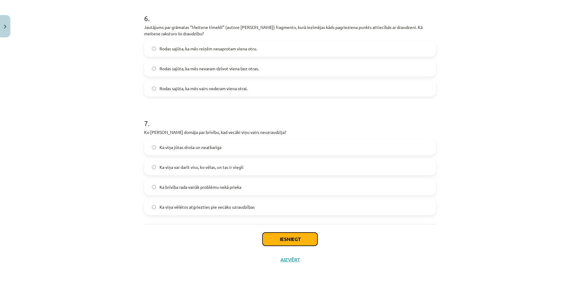
click at [292, 234] on button "Iesniegt" at bounding box center [289, 239] width 55 height 13
click at [272, 239] on button "Iesniegt" at bounding box center [289, 239] width 55 height 13
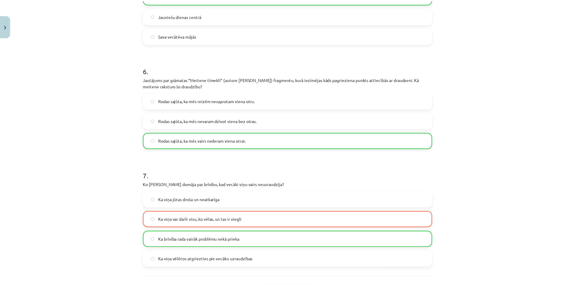
scroll to position [612, 0]
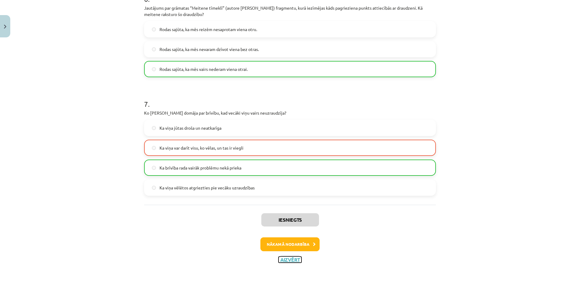
click at [293, 262] on button "Aizvērt" at bounding box center [289, 260] width 23 height 6
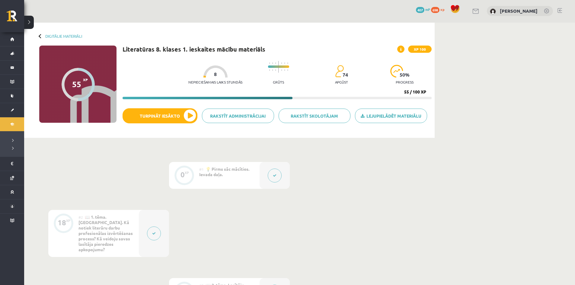
scroll to position [0, 0]
